Goal: Navigation & Orientation: Find specific page/section

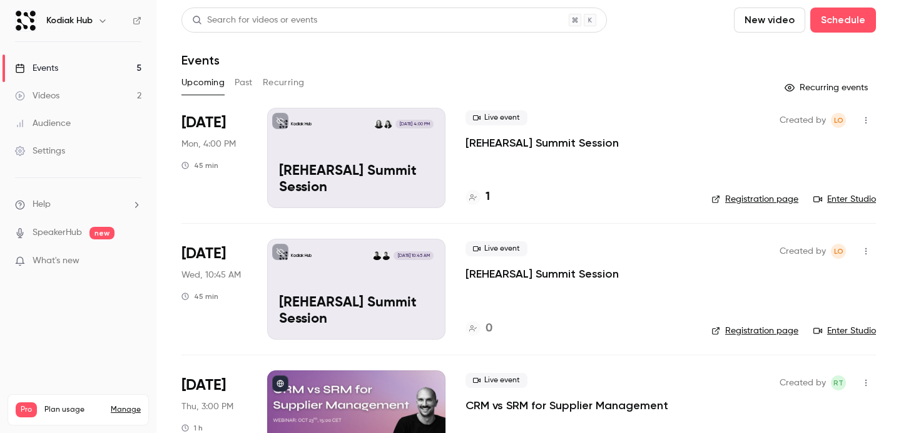
click at [275, 83] on button "Recurring" at bounding box center [284, 83] width 42 height 20
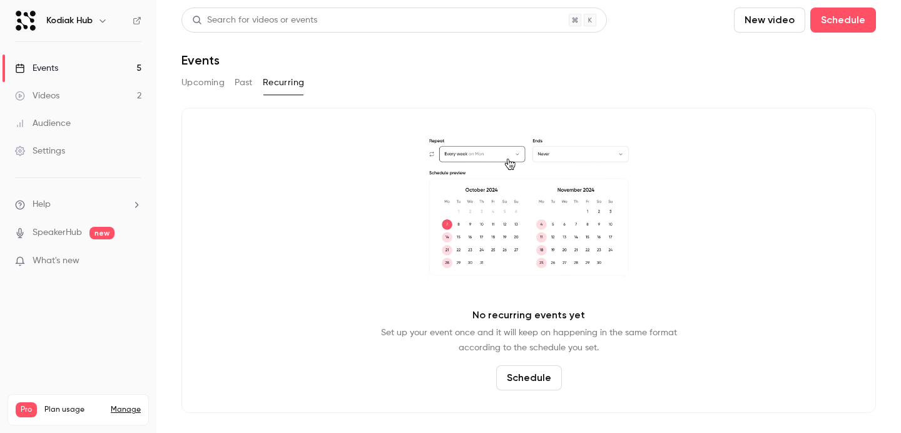
click at [245, 84] on button "Past" at bounding box center [244, 83] width 18 height 20
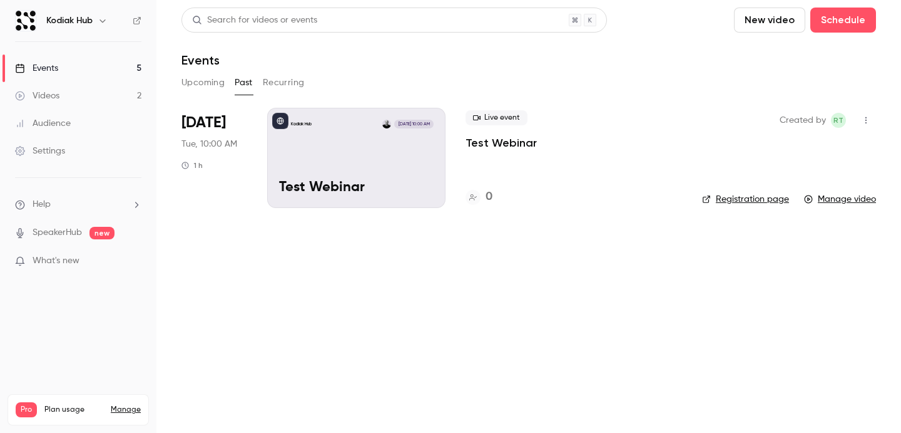
click at [207, 85] on button "Upcoming" at bounding box center [203, 83] width 43 height 20
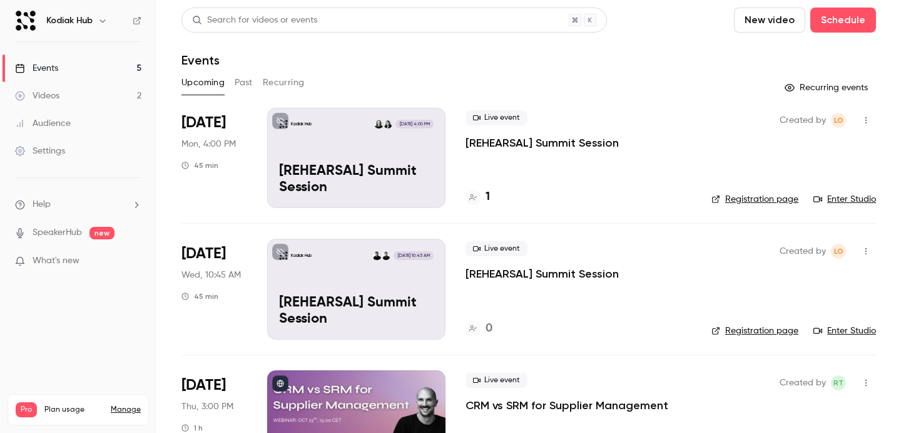
click at [238, 83] on button "Past" at bounding box center [244, 83] width 18 height 20
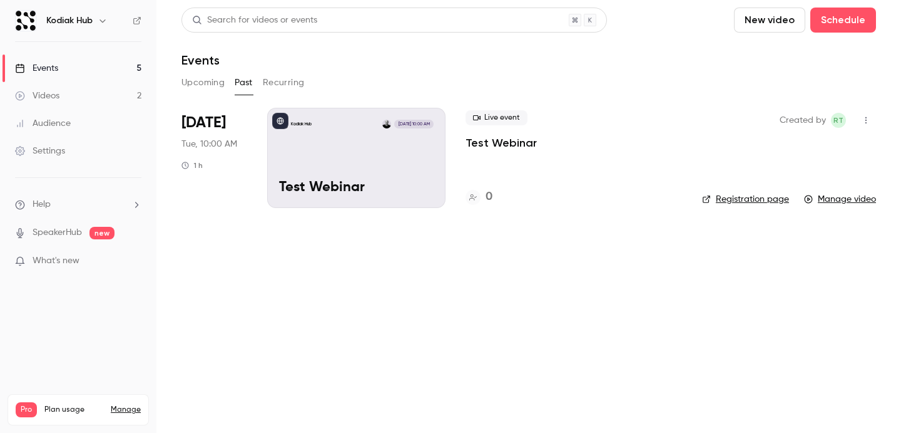
drag, startPoint x: 270, startPoint y: 84, endPoint x: 242, endPoint y: 85, distance: 28.8
click at [270, 84] on button "Recurring" at bounding box center [284, 83] width 42 height 20
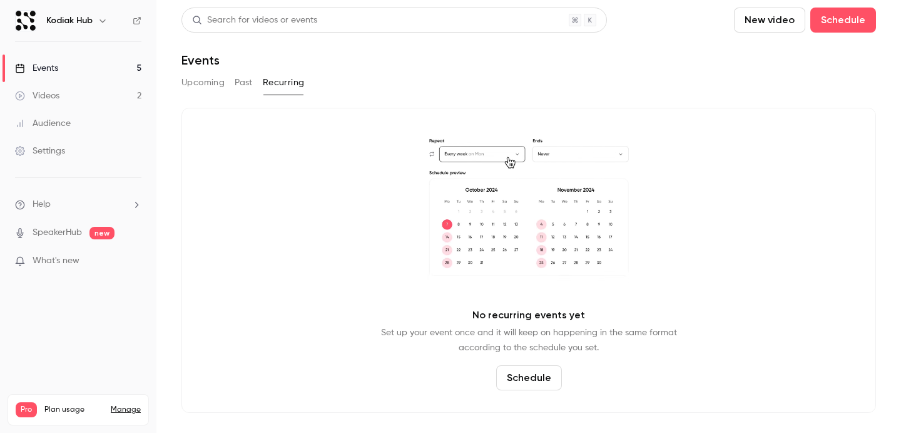
click at [240, 90] on button "Past" at bounding box center [244, 83] width 18 height 20
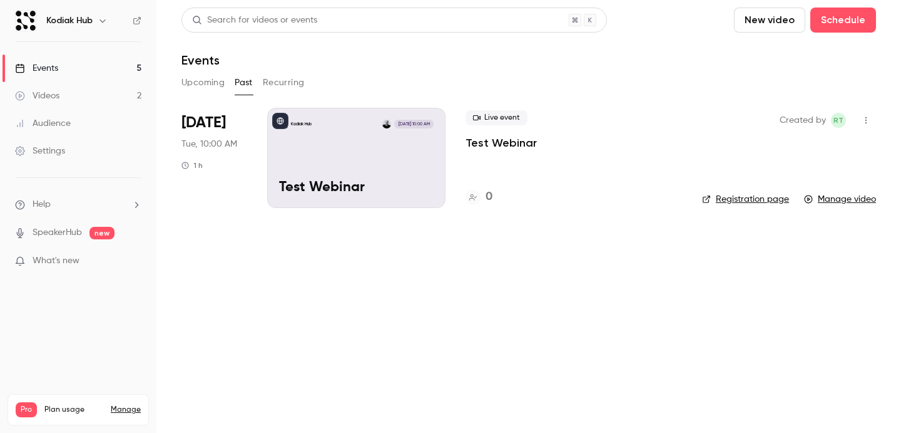
click at [198, 84] on button "Upcoming" at bounding box center [203, 83] width 43 height 20
